Goal: Task Accomplishment & Management: Complete application form

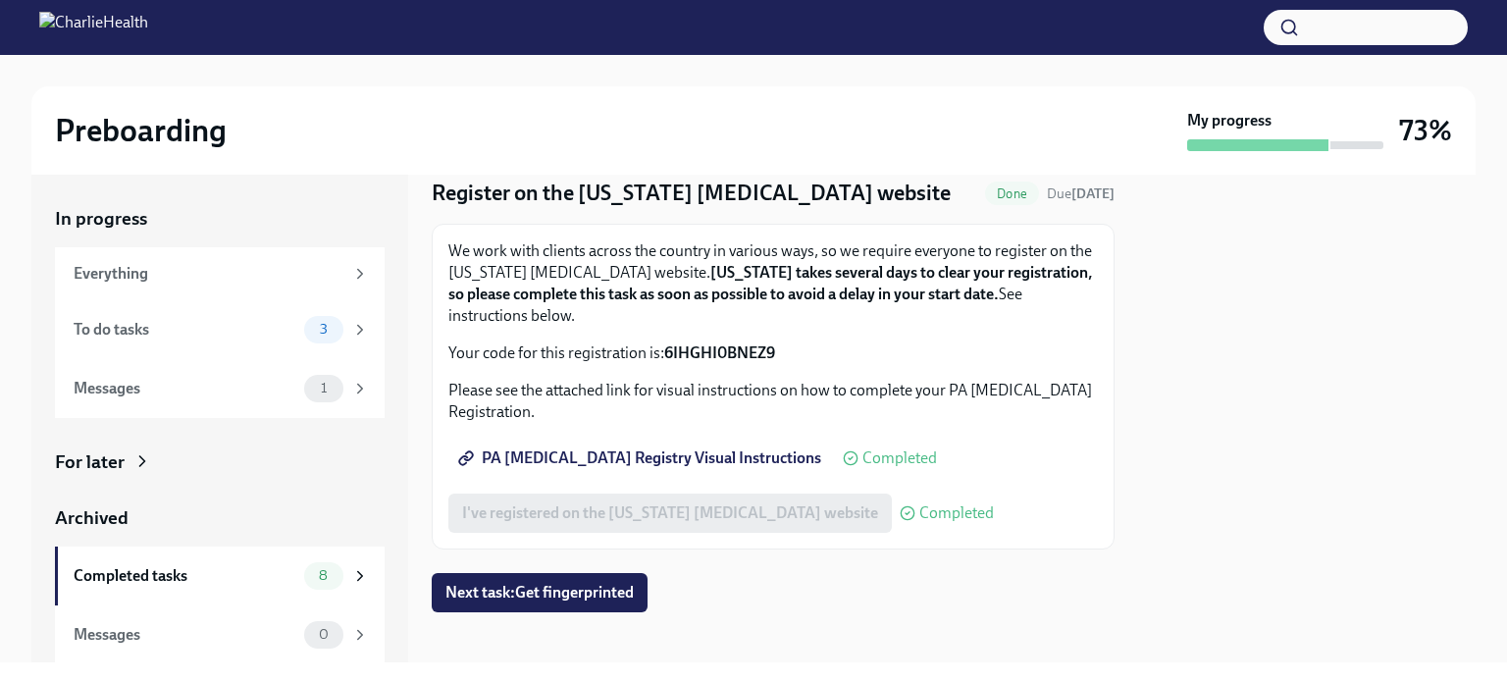
scroll to position [79, 0]
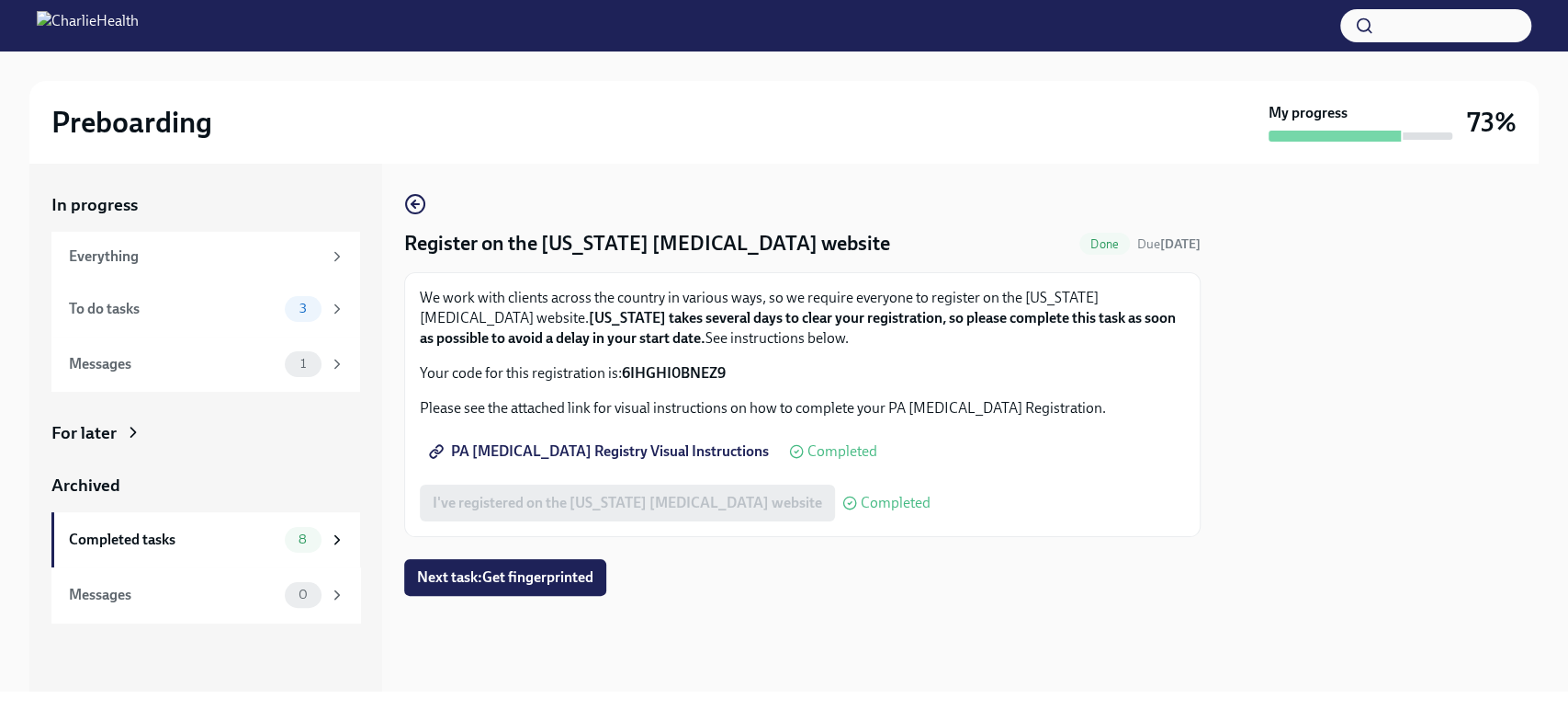
click at [634, 93] on div "Preboarding My progress 73%" at bounding box center [784, 122] width 1509 height 82
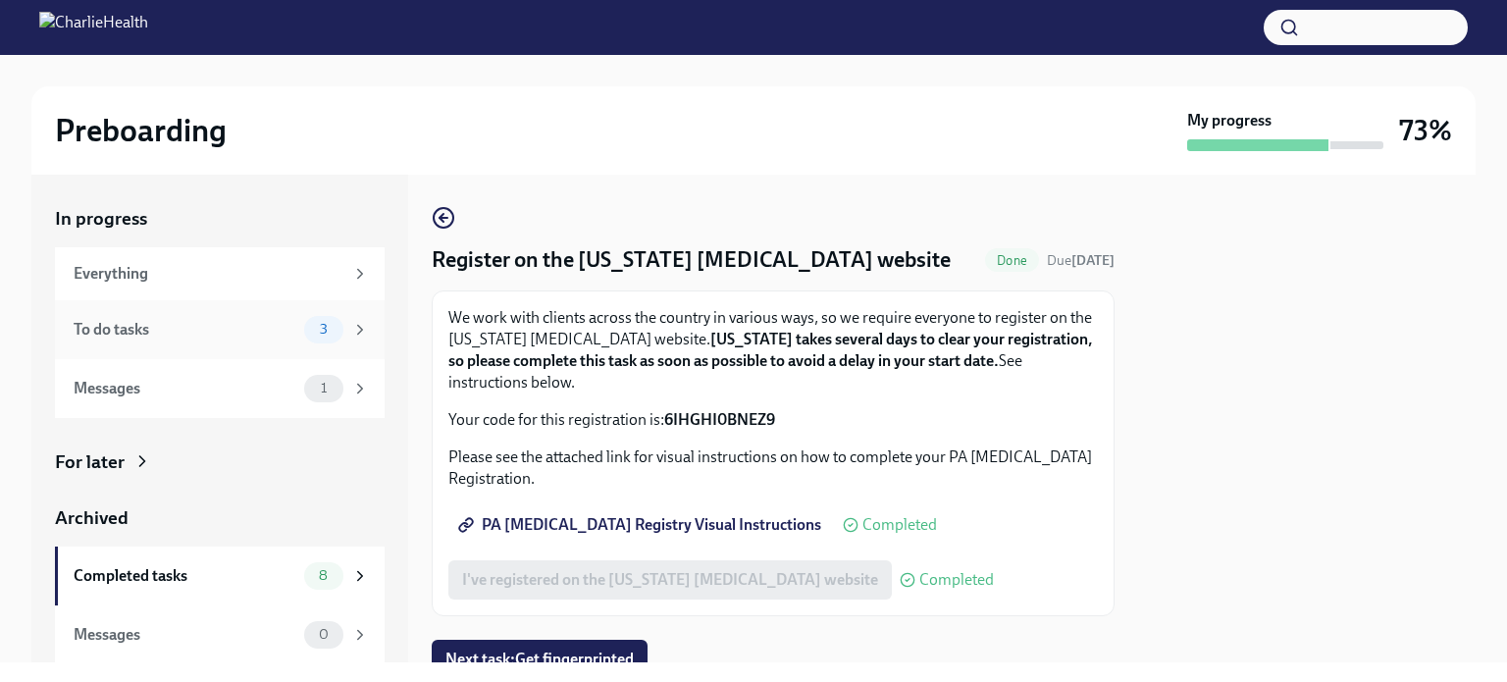
click at [184, 330] on div "To do tasks" at bounding box center [185, 330] width 223 height 22
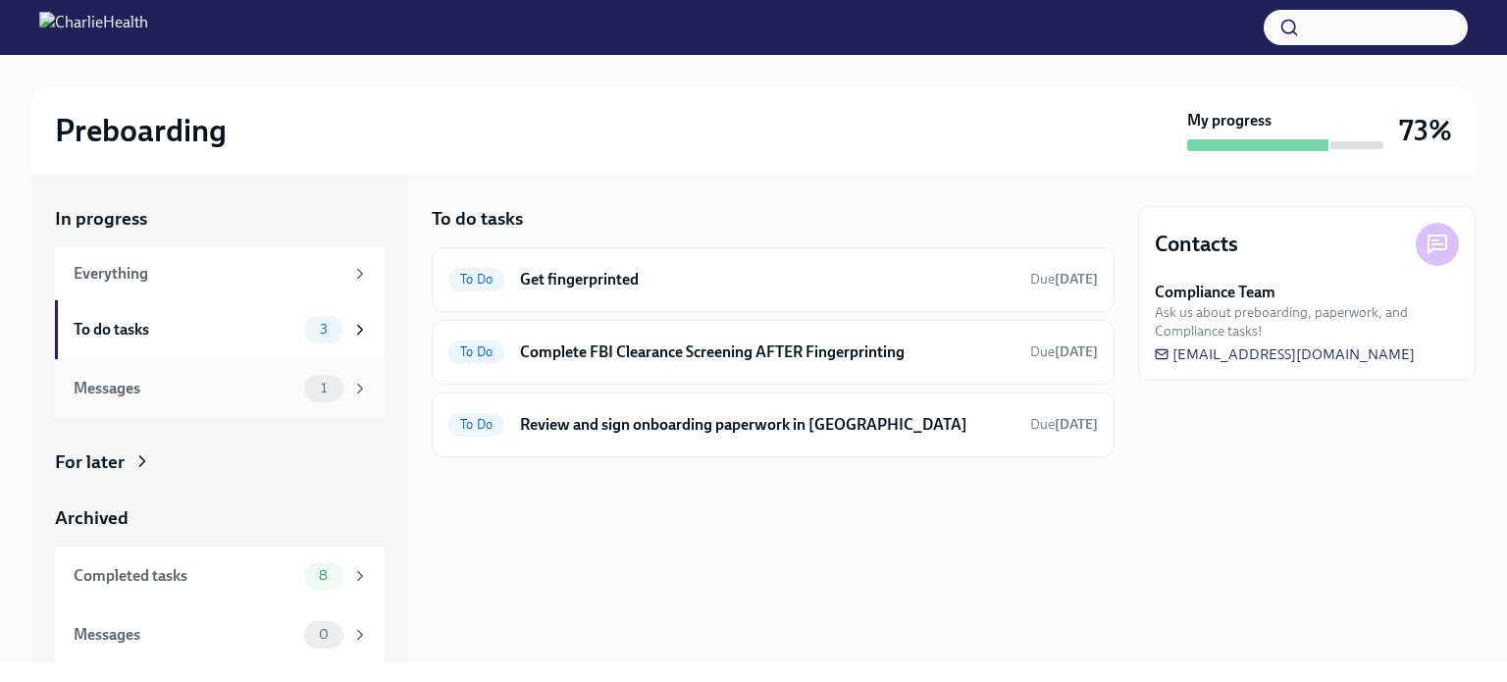
click at [242, 391] on div "Messages" at bounding box center [185, 389] width 223 height 22
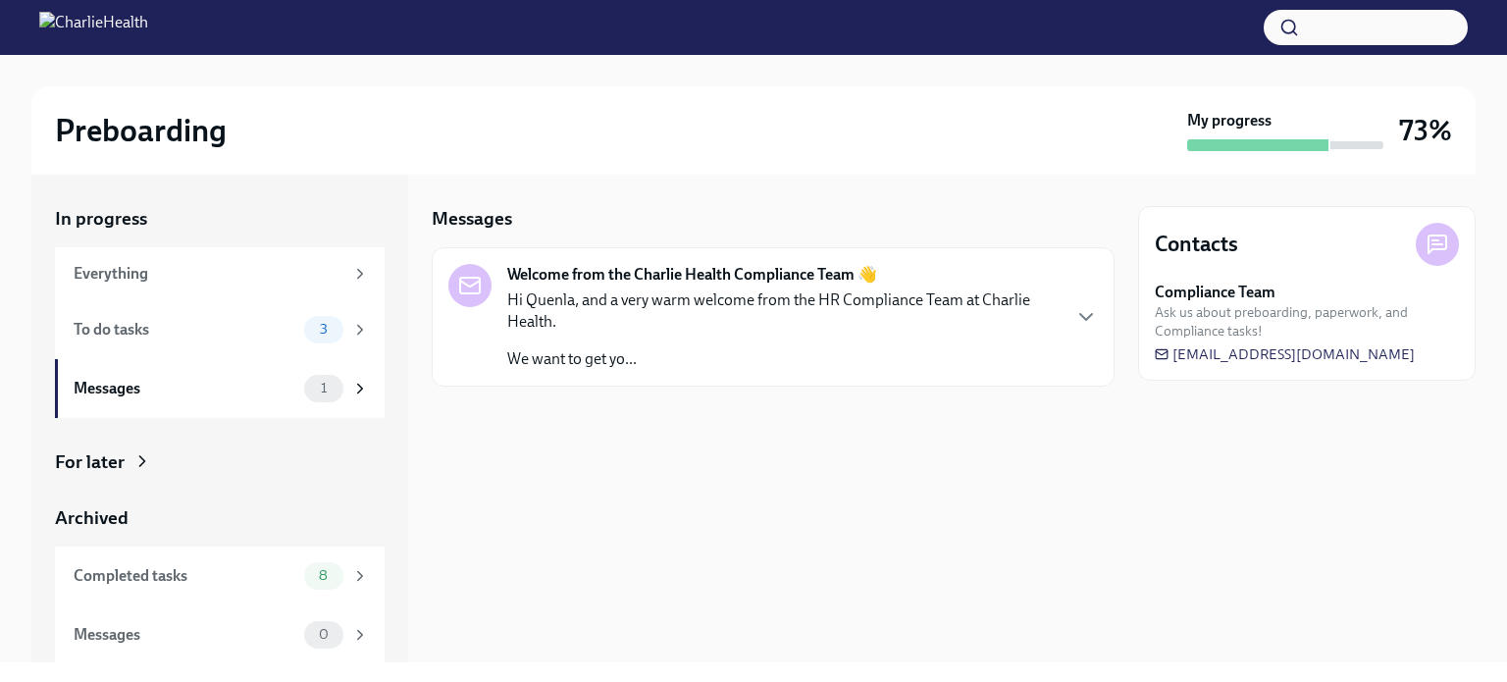
click at [1064, 317] on div "Welcome from the Charlie Health Compliance Team 👋 Hi [PERSON_NAME], and a very …" at bounding box center [773, 317] width 650 height 106
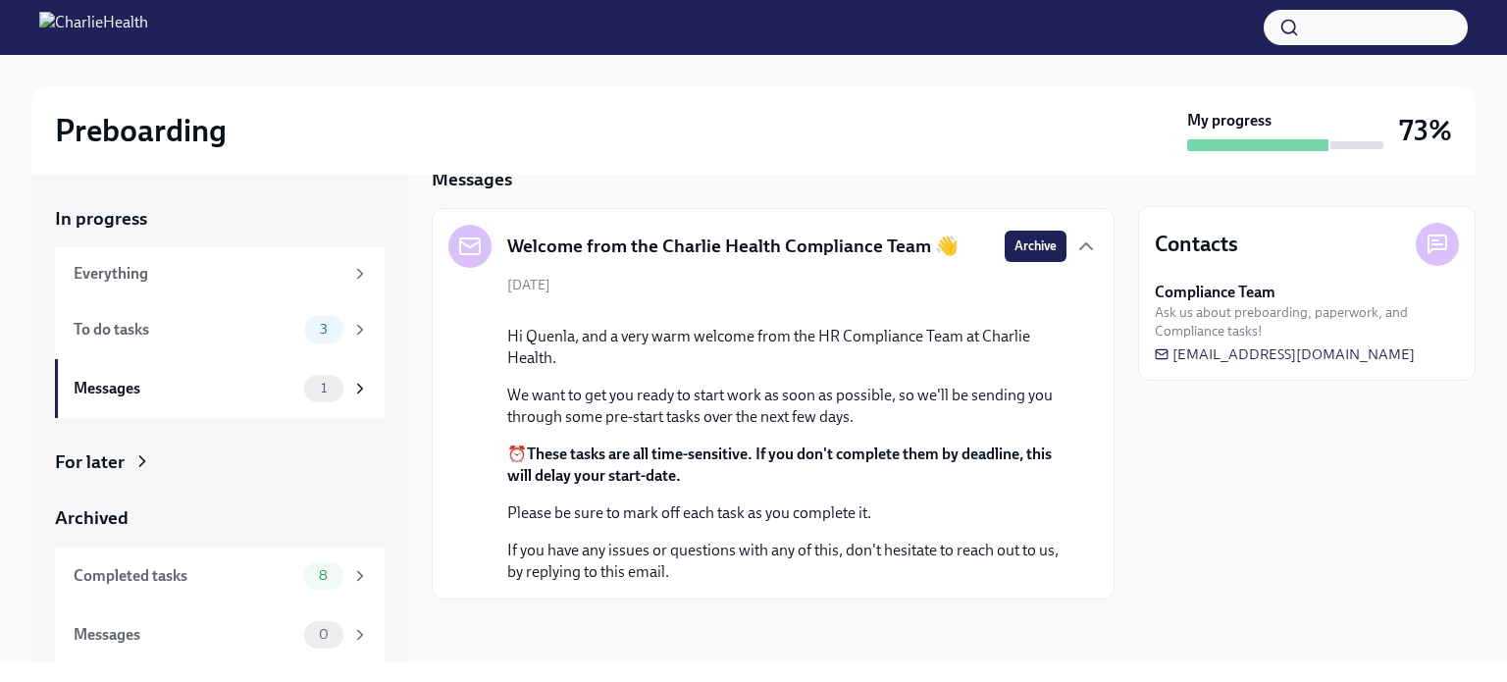
scroll to position [194, 0]
click at [307, 627] on span "0" at bounding box center [323, 634] width 33 height 15
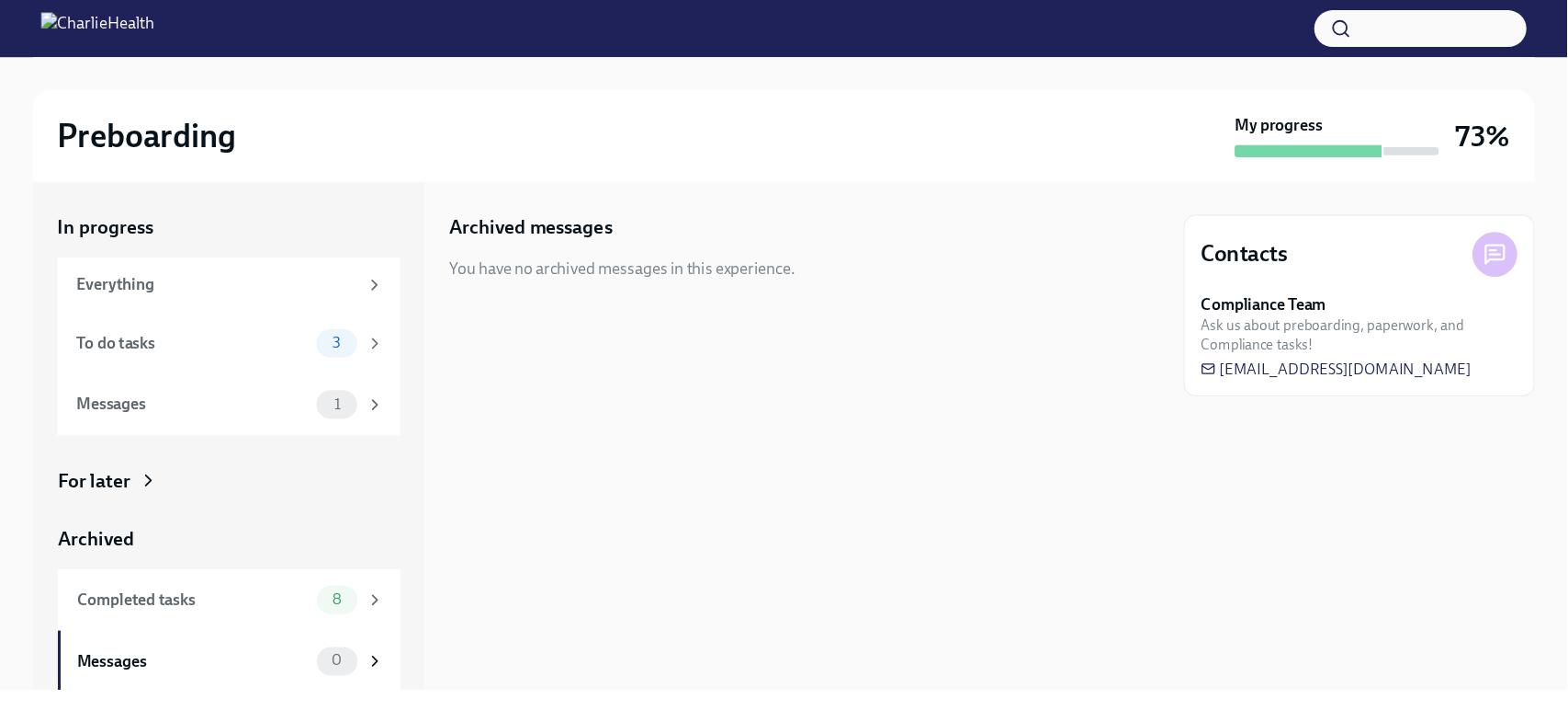
scroll to position [1, 0]
click at [313, 588] on div "0" at bounding box center [315, 593] width 61 height 25
click at [1341, 218] on icon at bounding box center [1346, 229] width 22 height 22
click at [1332, 251] on div "Contacts Compliance Team Ask us about preboarding, paperwork, and Compliance ta…" at bounding box center [1224, 274] width 316 height 164
click at [1124, 333] on span "newhireonboarding@charliehealth.com" at bounding box center [1203, 332] width 243 height 19
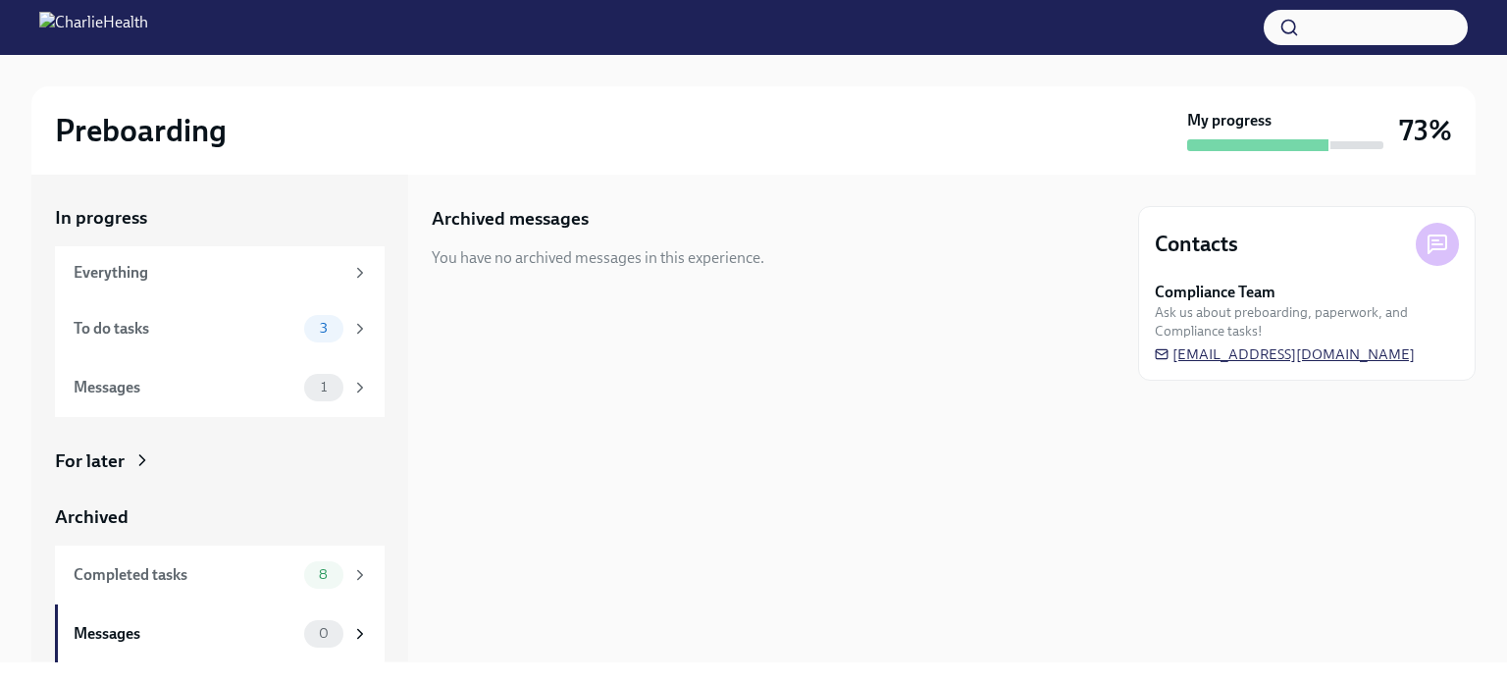
drag, startPoint x: 1432, startPoint y: 358, endPoint x: 1370, endPoint y: 356, distance: 61.9
click at [1370, 356] on div "Compliance Team Ask us about preboarding, paperwork, and Compliance tasks! newh…" at bounding box center [1307, 323] width 304 height 82
drag, startPoint x: 1431, startPoint y: 354, endPoint x: 1357, endPoint y: 353, distance: 73.6
click at [1357, 353] on div "Compliance Team Ask us about preboarding, paperwork, and Compliance tasks! newh…" at bounding box center [1307, 323] width 304 height 82
click at [1163, 354] on icon at bounding box center [1162, 354] width 14 height 14
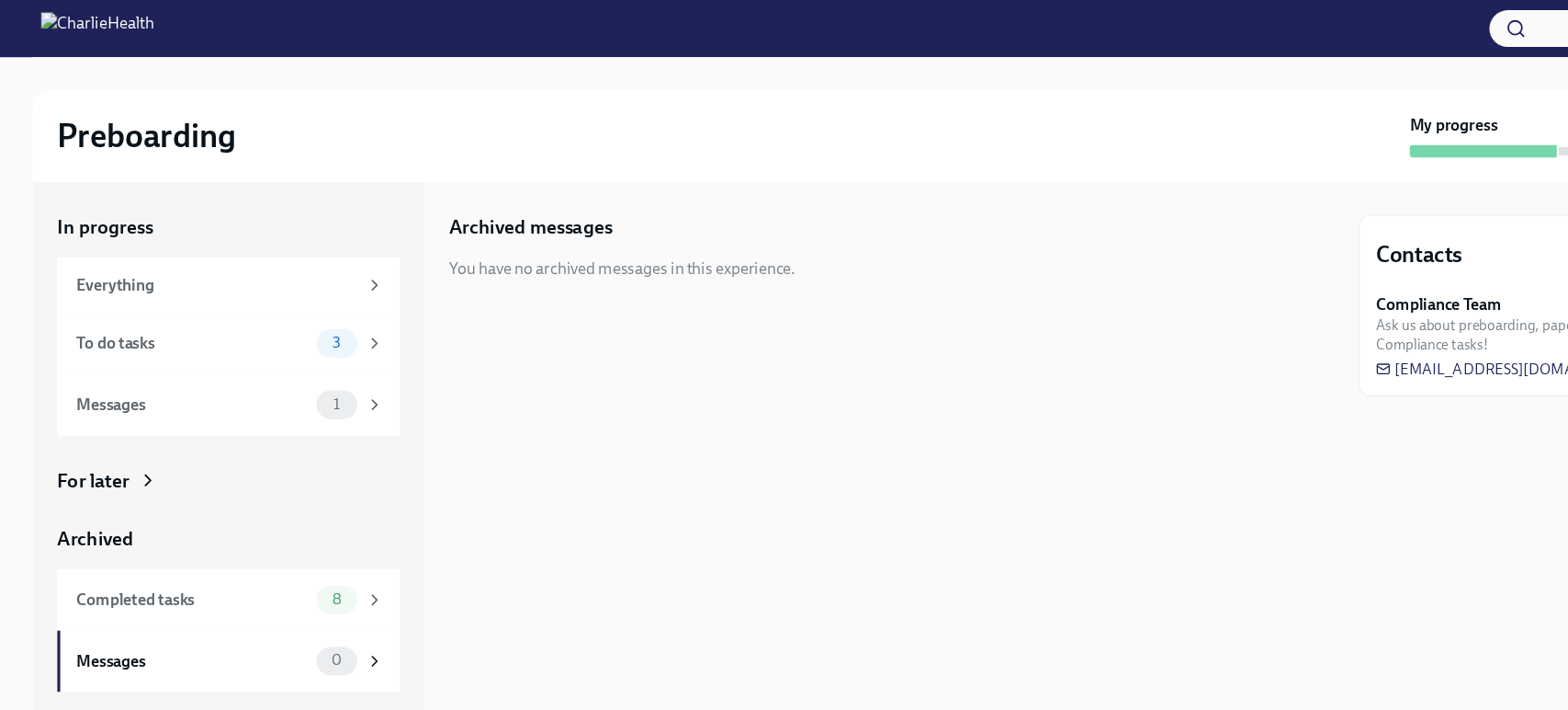
scroll to position [0, 0]
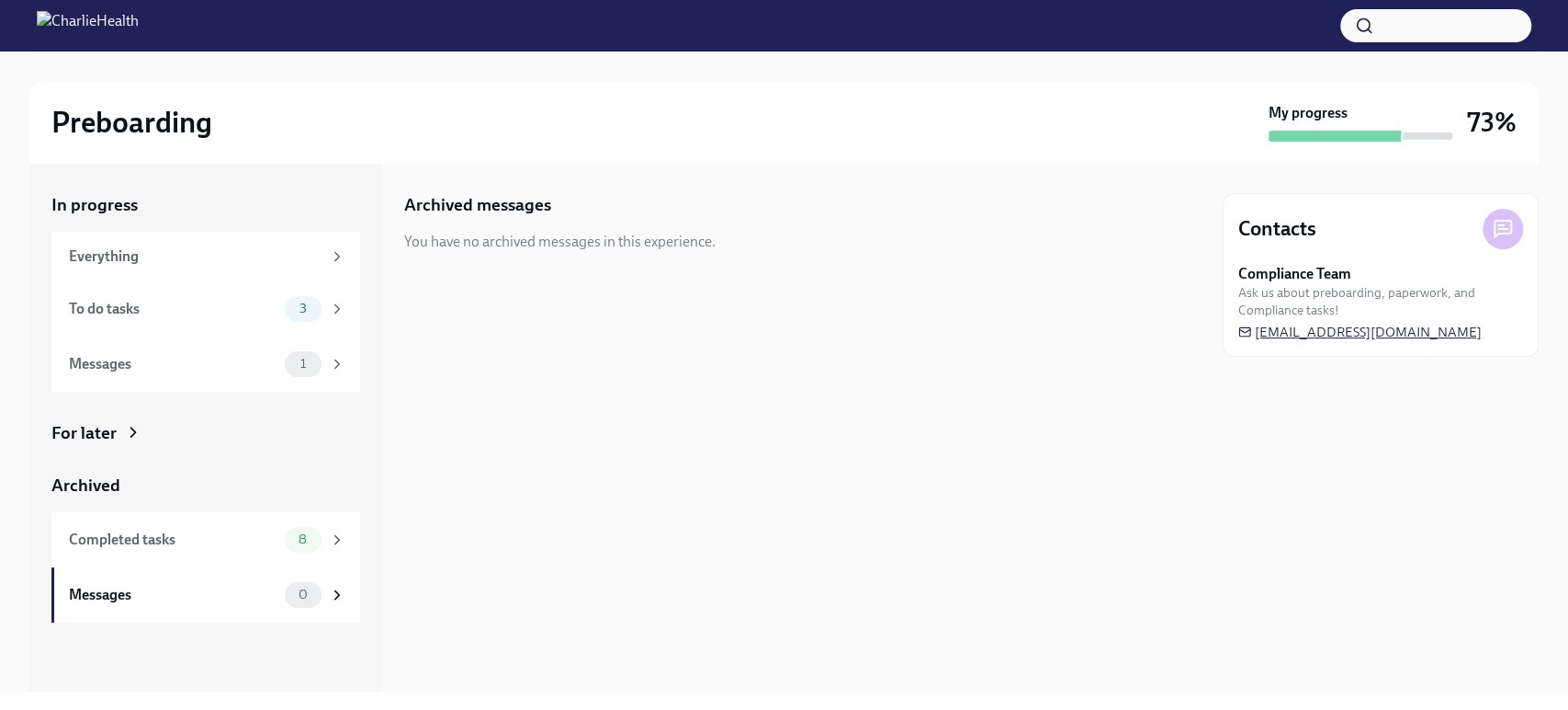
drag, startPoint x: 1497, startPoint y: 333, endPoint x: 1422, endPoint y: 332, distance: 75.0
click at [1410, 332] on div "Compliance Team Ask us about preboarding, paperwork, and Compliance tasks! newh…" at bounding box center [1381, 303] width 285 height 77
click at [220, 536] on div "Completed tasks" at bounding box center [173, 540] width 209 height 21
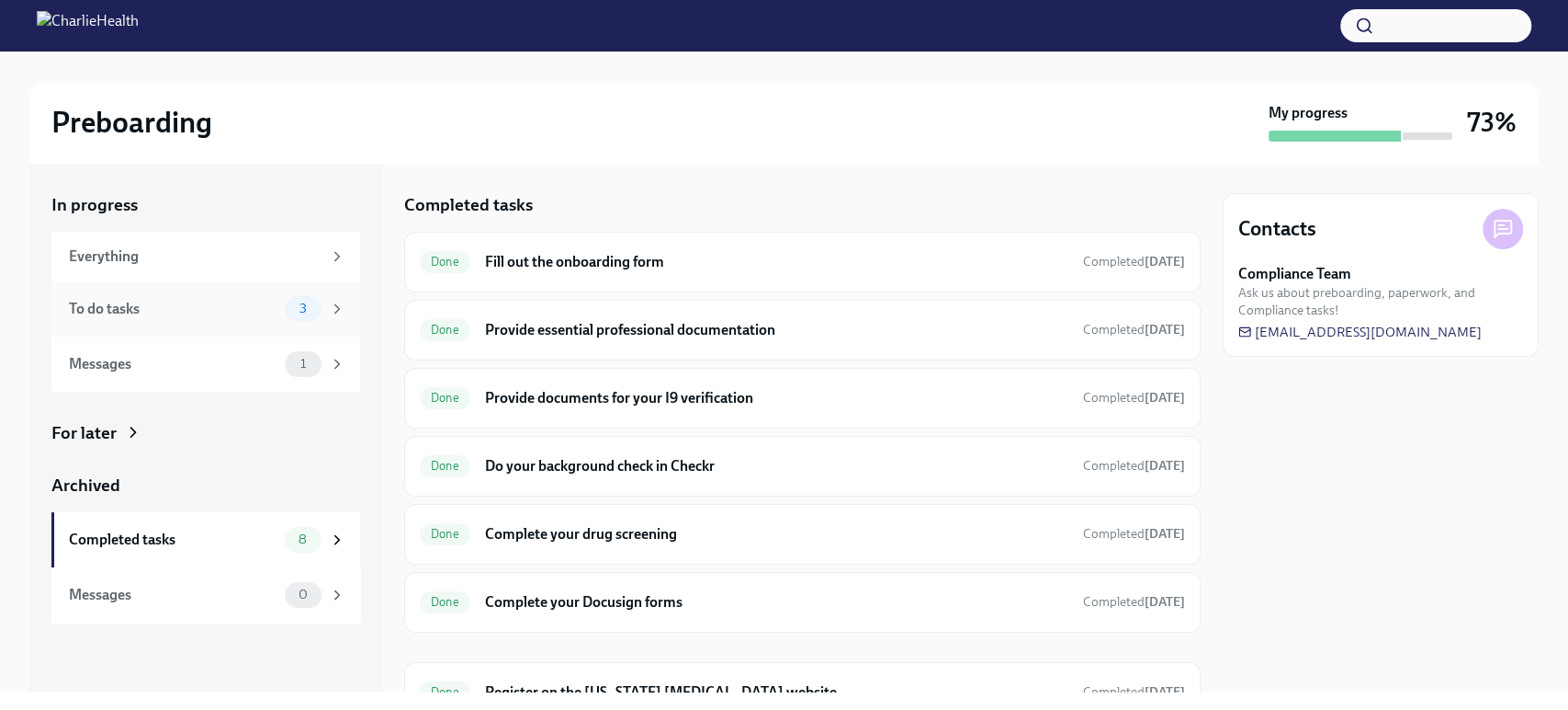
click at [216, 313] on div "To do tasks" at bounding box center [173, 309] width 209 height 21
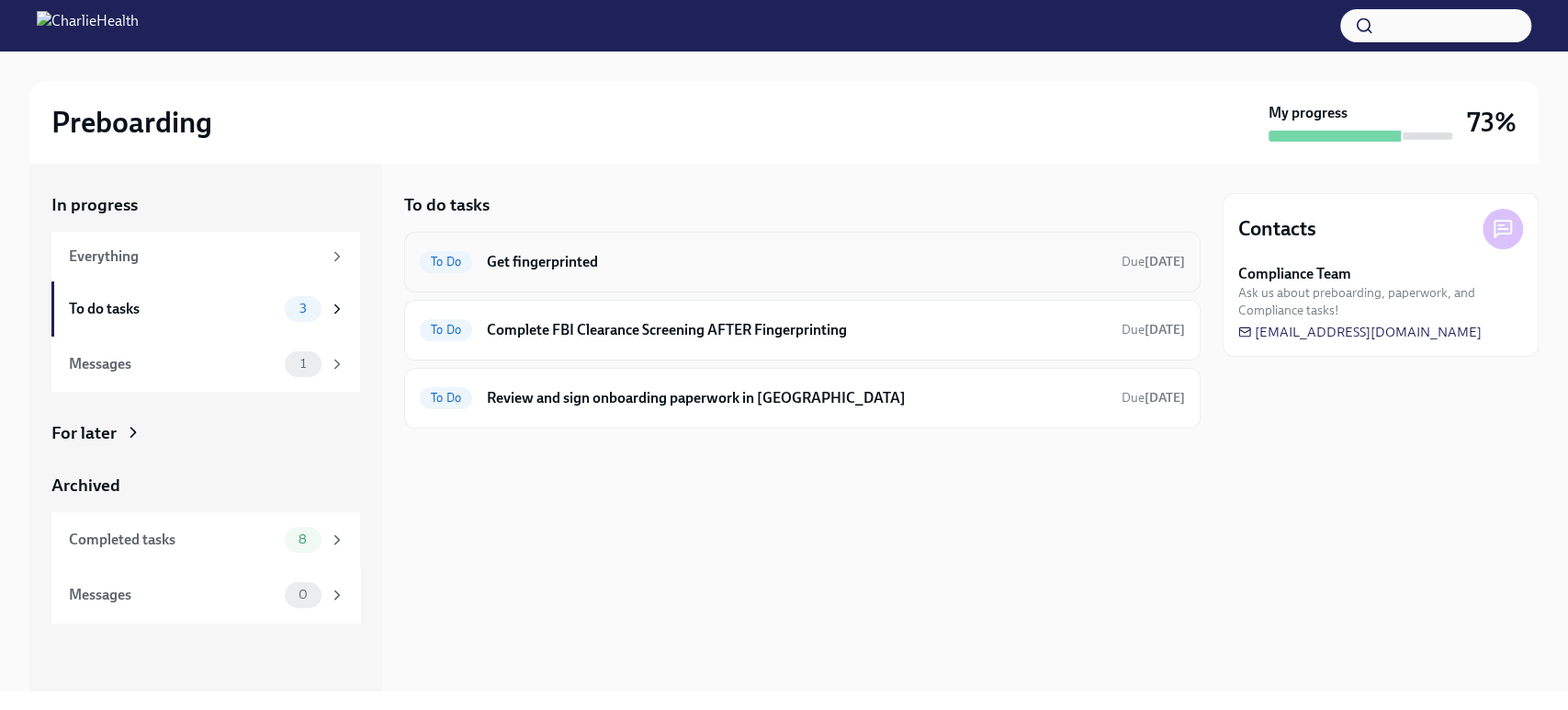
click at [662, 267] on h6 "Get fingerprinted" at bounding box center [797, 262] width 620 height 21
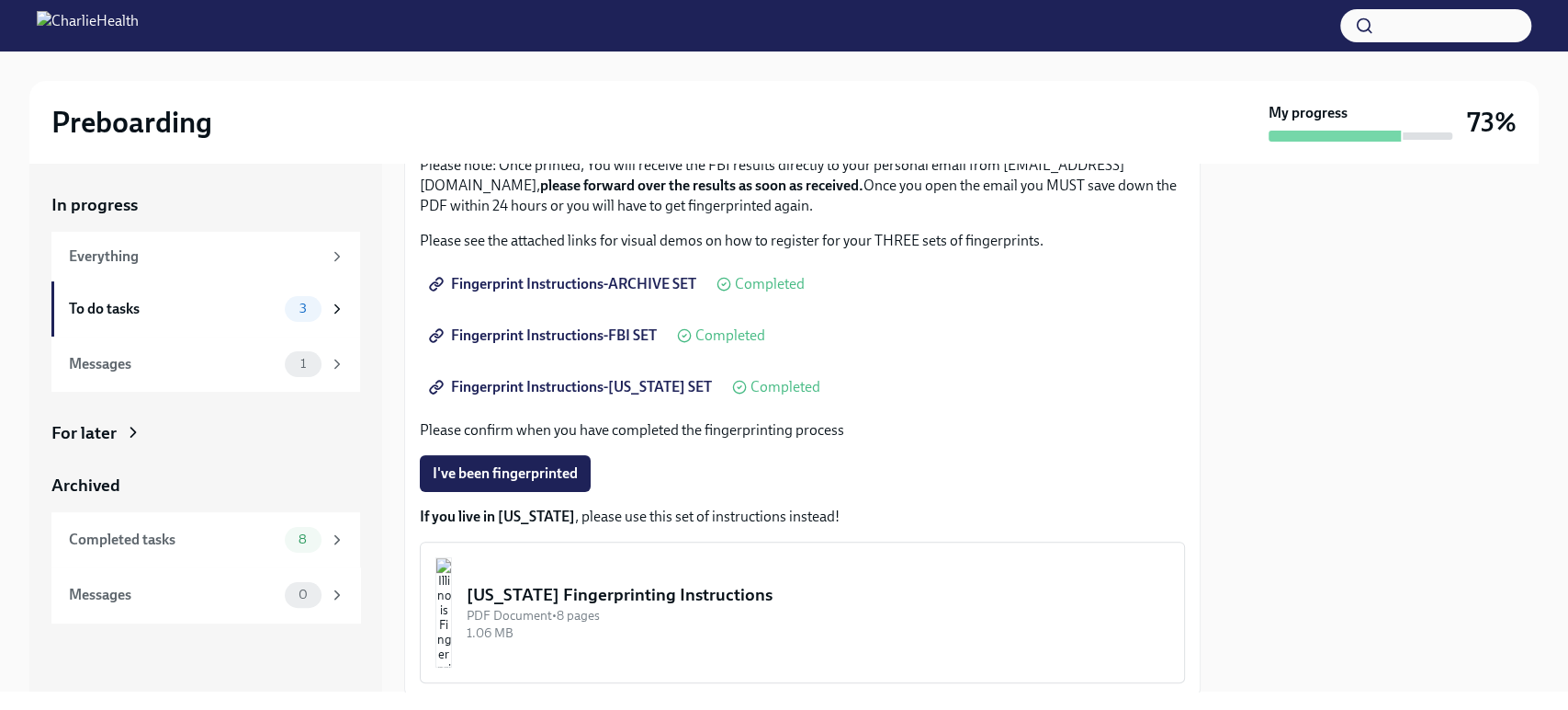
scroll to position [186, 0]
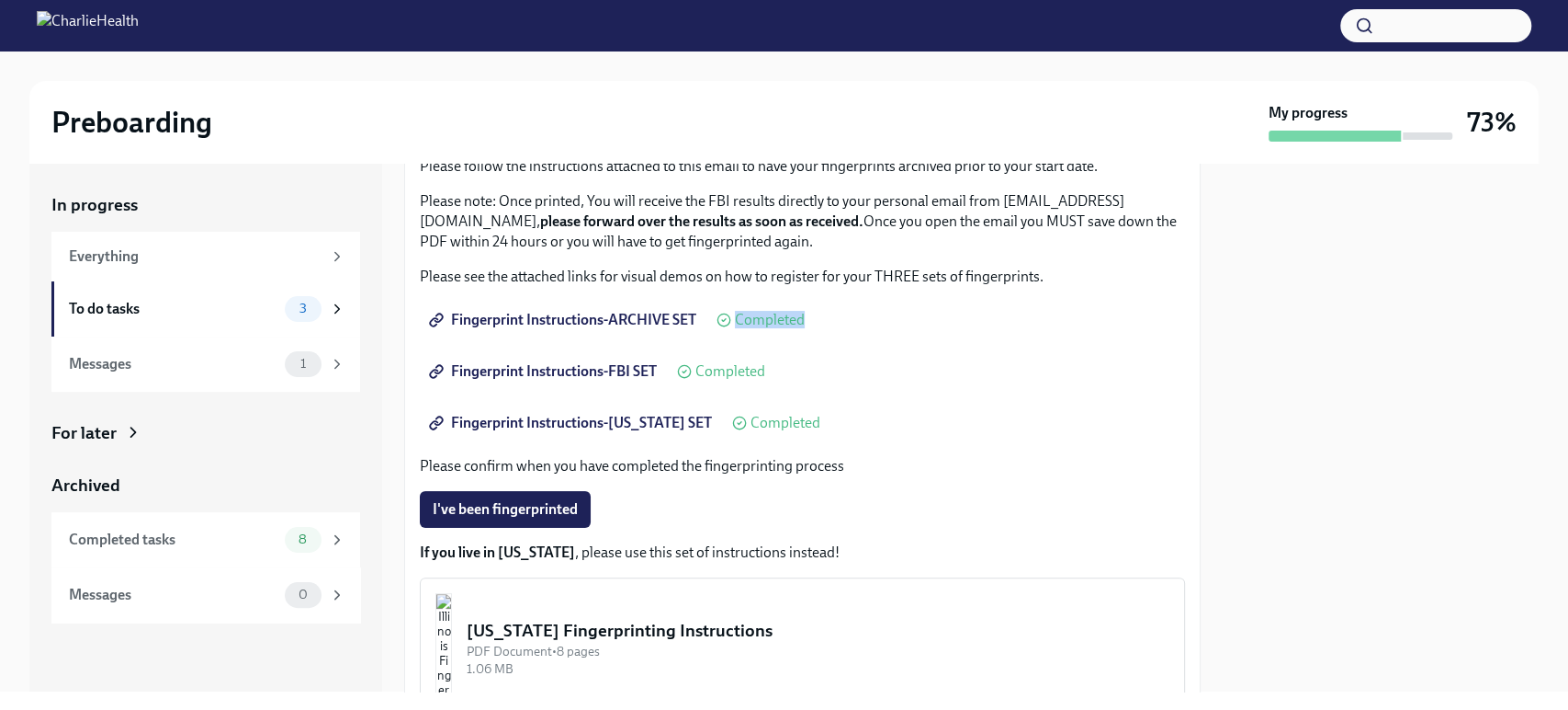
drag, startPoint x: 1208, startPoint y: 315, endPoint x: 1210, endPoint y: 254, distance: 61.0
click at [1210, 261] on div "In progress Everything To do tasks 3 Messages 1 For later Archived Completed ta…" at bounding box center [784, 427] width 1509 height 527
click at [1210, 244] on div "In progress Everything To do tasks 3 Messages 1 For later Archived Completed ta…" at bounding box center [784, 427] width 1509 height 527
click at [246, 363] on div "Messages" at bounding box center [173, 364] width 209 height 21
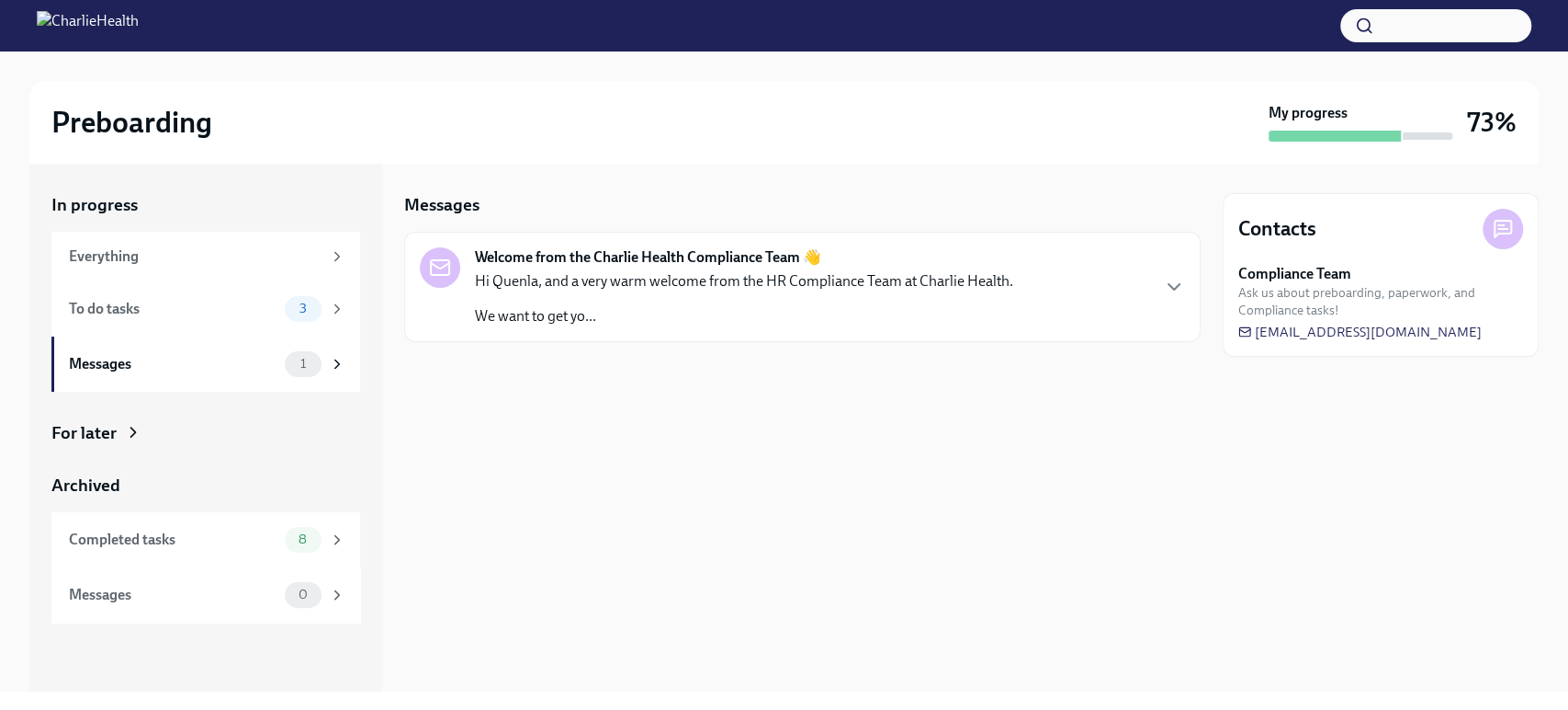
click at [1041, 289] on div "Welcome from the Charlie Health Compliance Team 👋 Hi Quenla, and a very warm we…" at bounding box center [801, 287] width 765 height 79
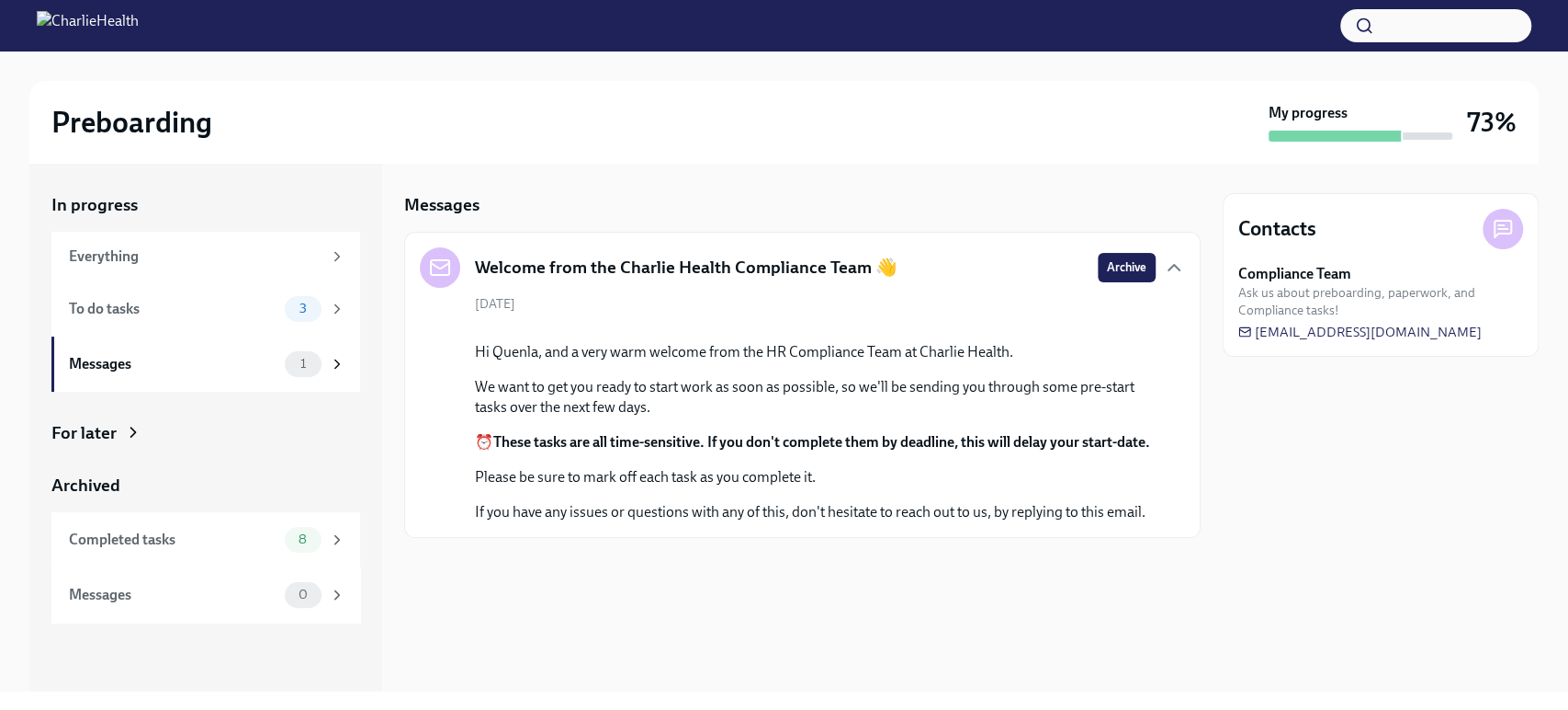
scroll to position [135, 0]
